Goal: Task Accomplishment & Management: Manage account settings

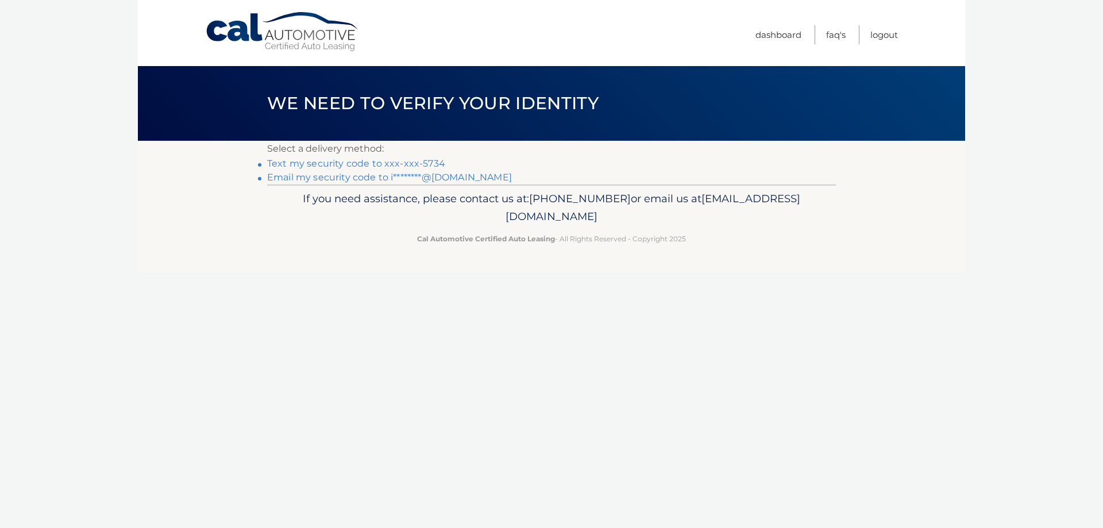
click at [315, 160] on link "Text my security code to xxx-xxx-5734" at bounding box center [356, 163] width 178 height 11
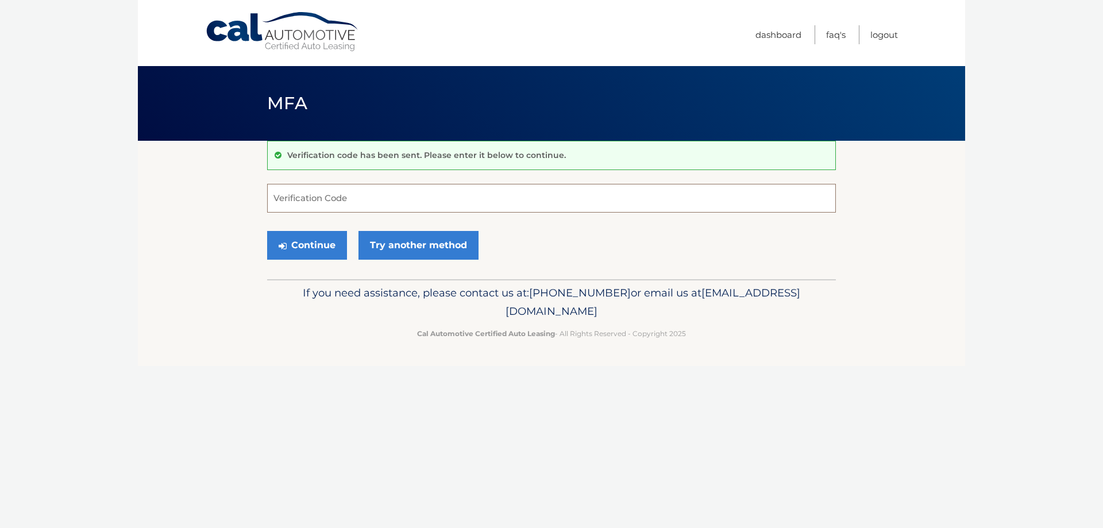
click at [317, 200] on input "Verification Code" at bounding box center [551, 198] width 569 height 29
type input "261579"
click at [325, 248] on button "Continue" at bounding box center [307, 245] width 80 height 29
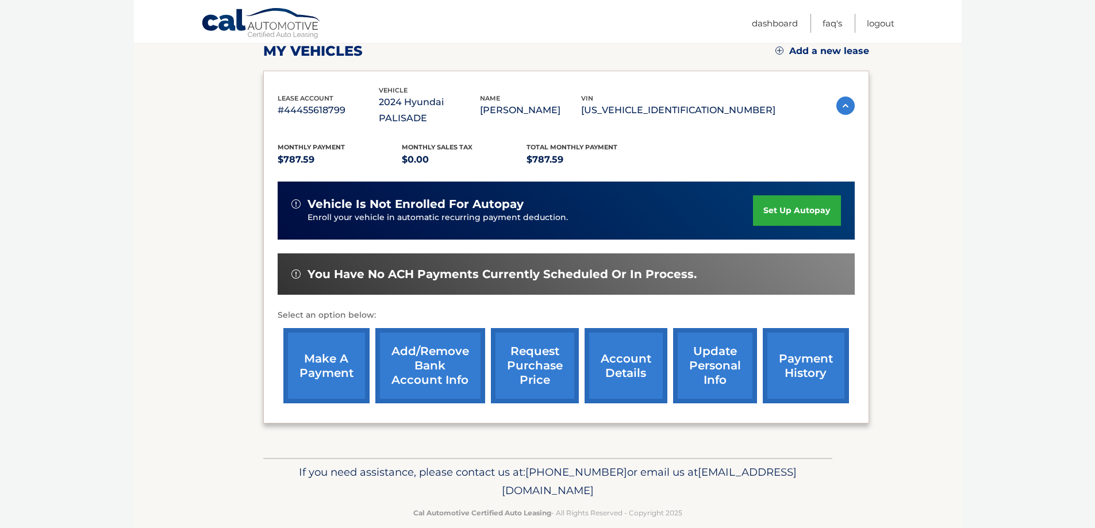
scroll to position [168, 0]
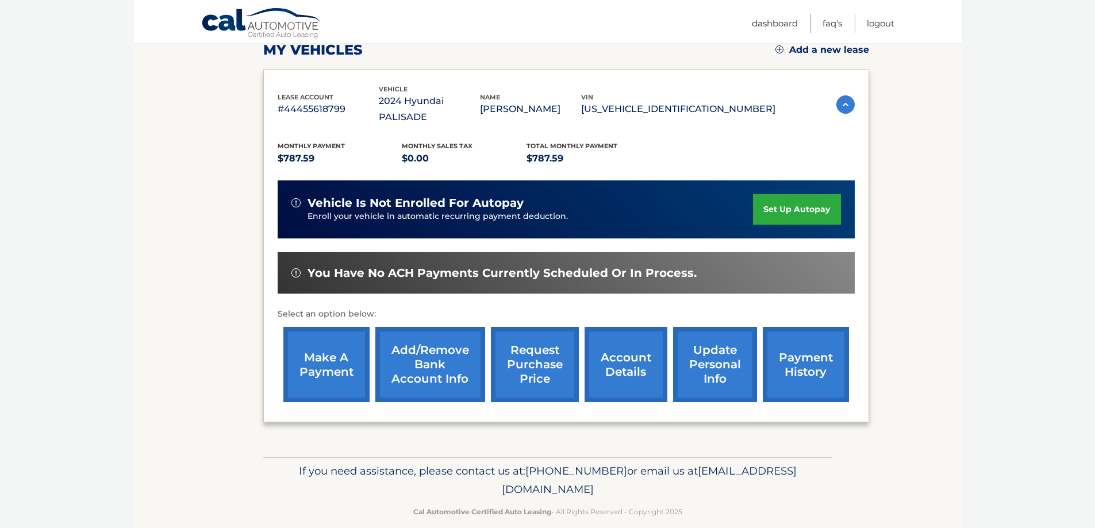
click at [326, 355] on link "make a payment" at bounding box center [326, 364] width 86 height 75
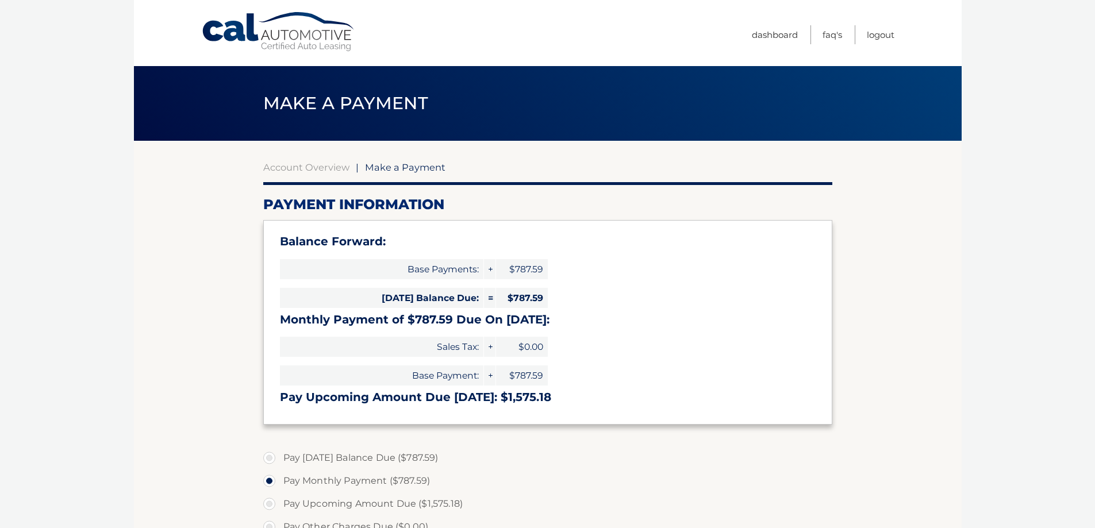
select select "ZjIzMTQwZTMtMDFhYi00ZGE5LWFkNWMtZDM3MmY2NTJhZjA0"
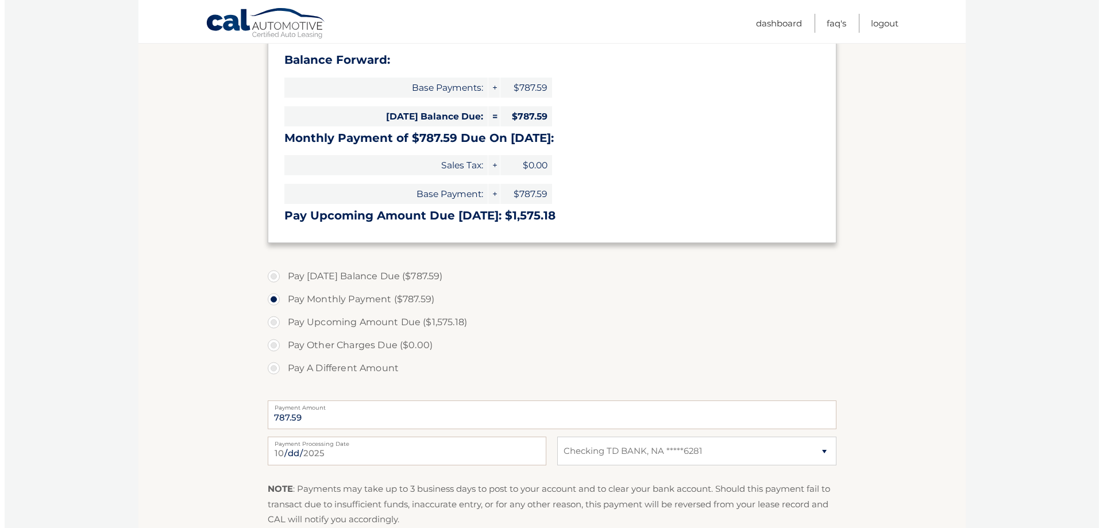
scroll to position [342, 0]
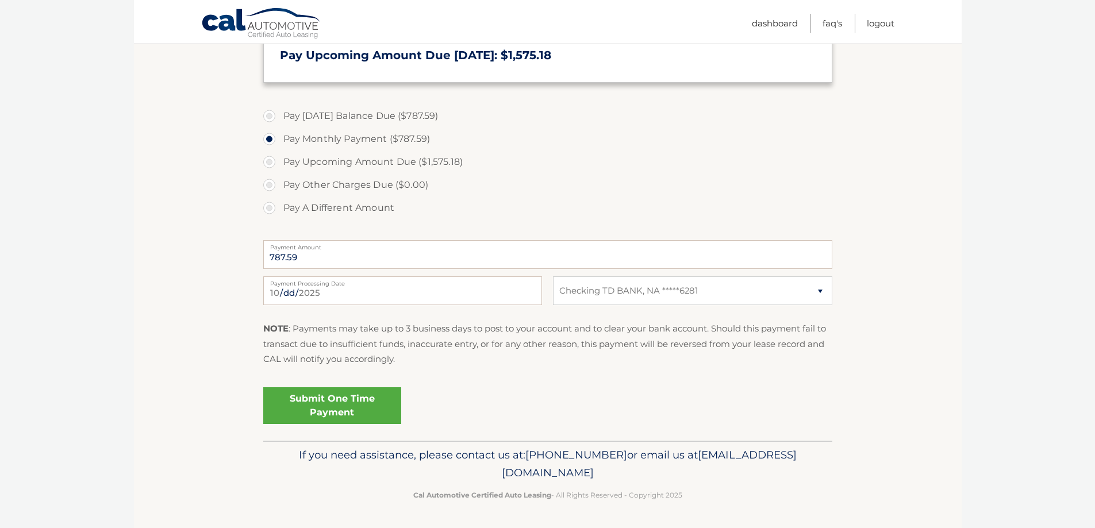
click at [361, 402] on link "Submit One Time Payment" at bounding box center [332, 405] width 138 height 37
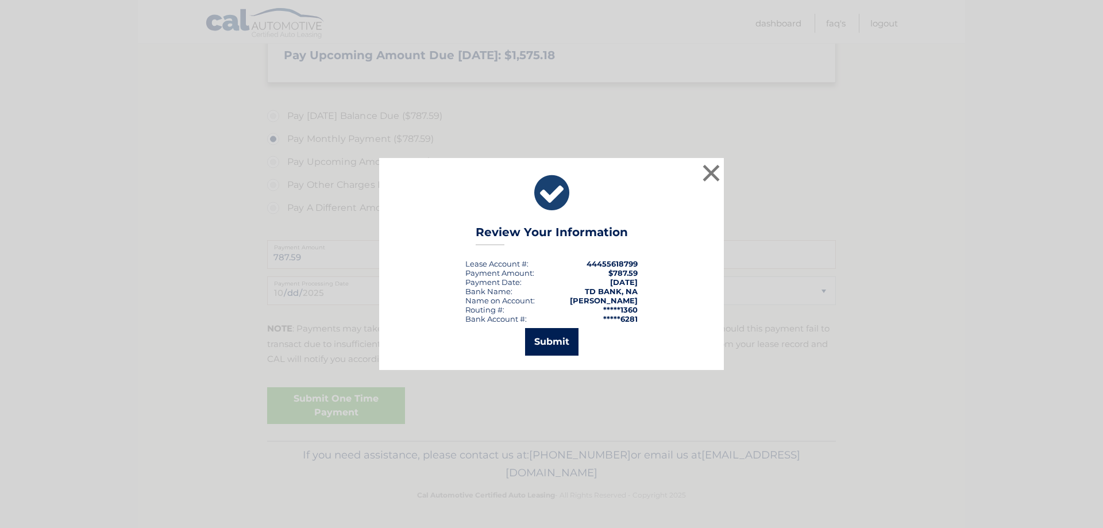
click at [557, 345] on button "Submit" at bounding box center [551, 342] width 53 height 28
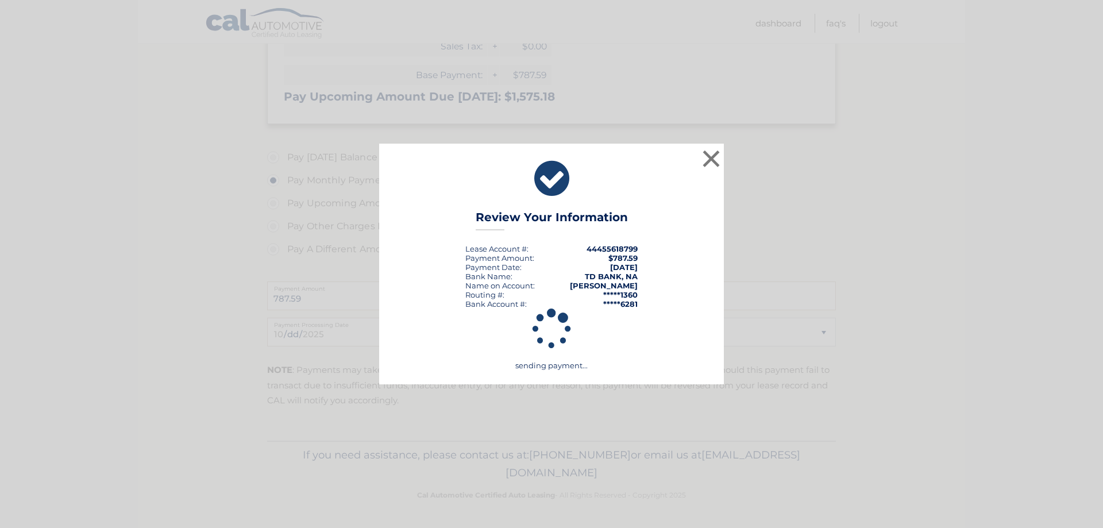
scroll to position [301, 0]
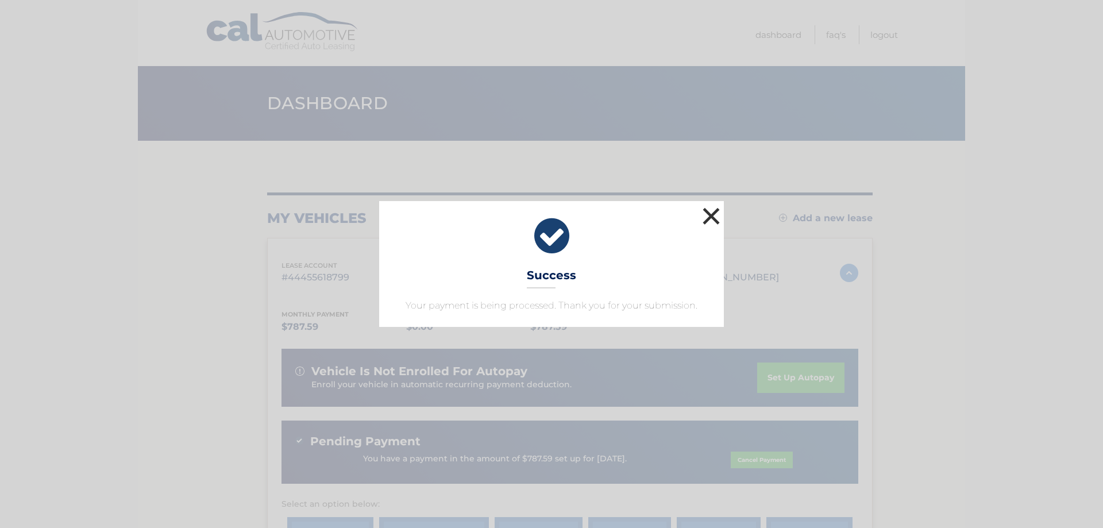
click at [709, 216] on button "×" at bounding box center [711, 216] width 23 height 23
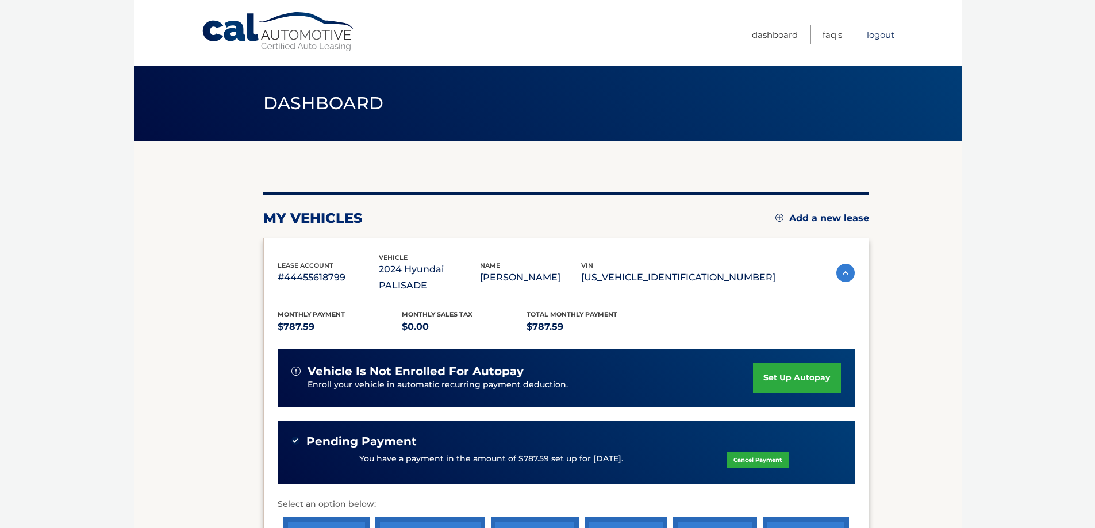
click at [886, 39] on link "Logout" at bounding box center [881, 34] width 28 height 19
